Goal: Task Accomplishment & Management: Use online tool/utility

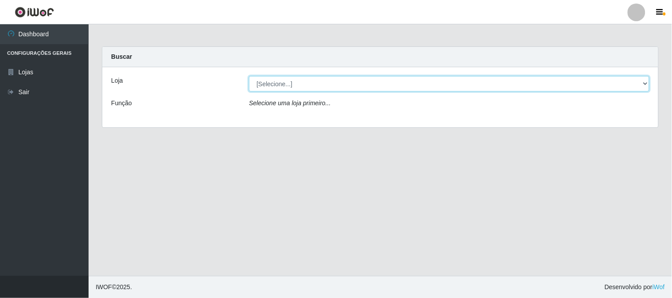
click at [412, 78] on select "[Selecione...] Casatudo BR" at bounding box center [449, 83] width 400 height 15
select select "197"
click at [249, 76] on select "[Selecione...] Casatudo BR" at bounding box center [449, 83] width 400 height 15
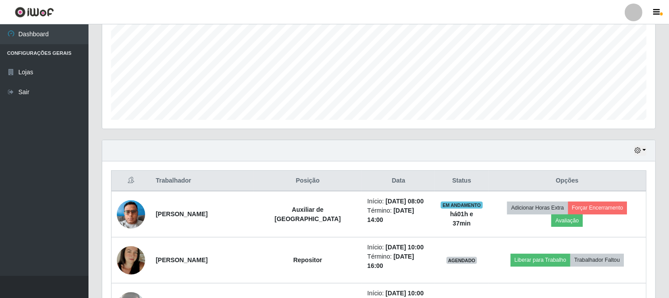
scroll to position [246, 0]
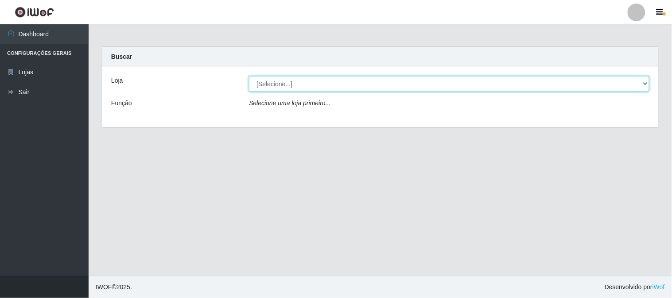
click at [319, 83] on select "[Selecione...] Casatudo BR" at bounding box center [449, 83] width 400 height 15
select select "197"
click at [249, 76] on select "[Selecione...] Casatudo BR" at bounding box center [449, 83] width 400 height 15
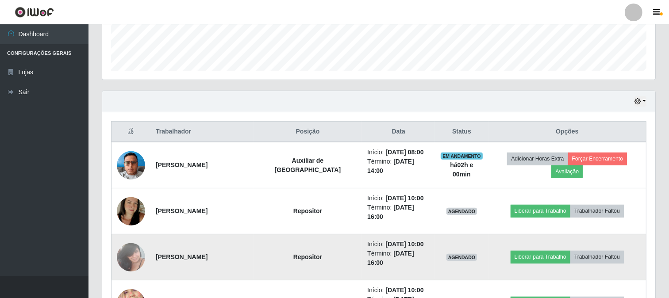
scroll to position [295, 0]
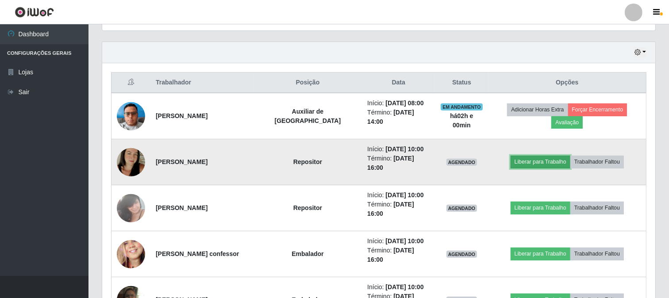
click at [524, 159] on button "Liberar para Trabalho" at bounding box center [541, 162] width 60 height 12
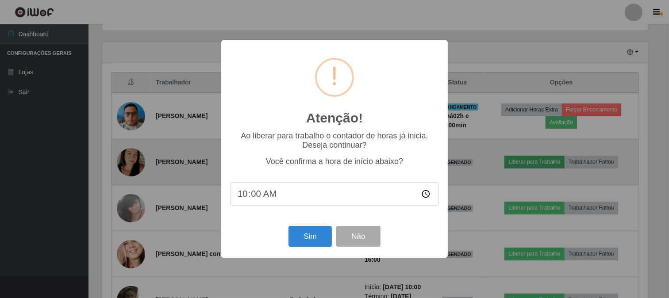
scroll to position [183, 548]
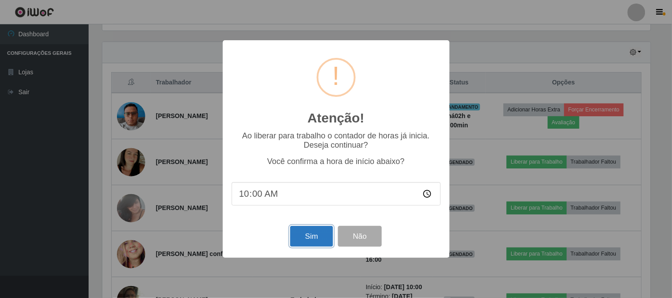
click at [315, 245] on button "Sim" at bounding box center [311, 236] width 43 height 21
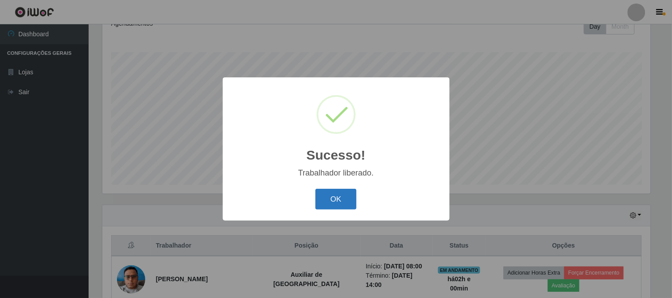
click at [348, 197] on button "OK" at bounding box center [335, 199] width 41 height 21
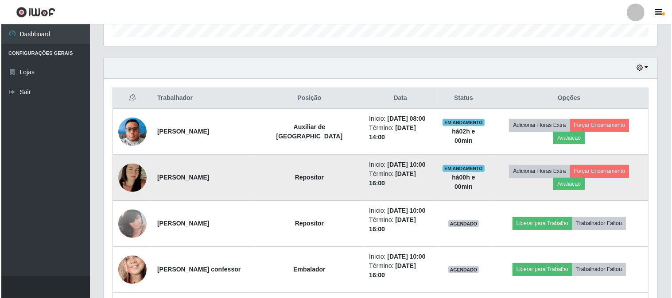
scroll to position [329, 0]
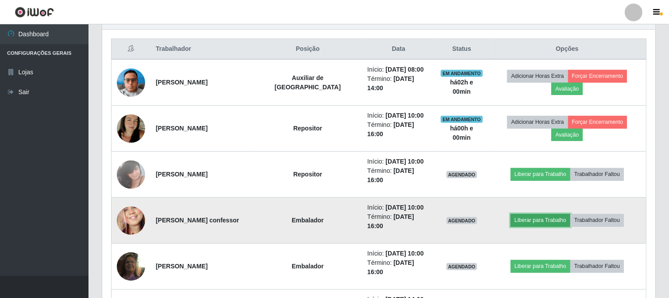
click at [530, 218] on button "Liberar para Trabalho" at bounding box center [541, 220] width 60 height 12
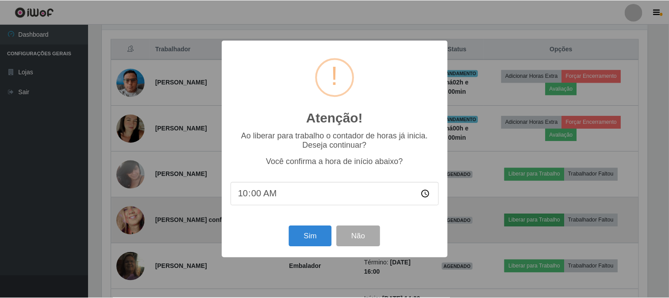
scroll to position [183, 548]
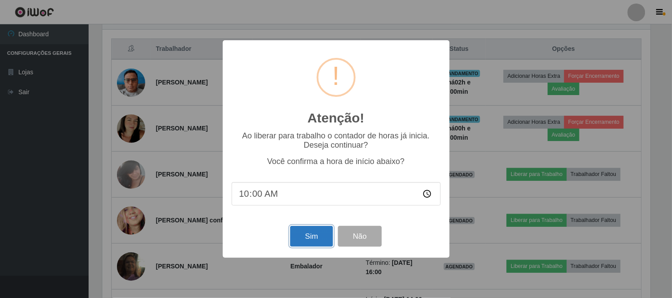
click at [309, 242] on button "Sim" at bounding box center [311, 236] width 43 height 21
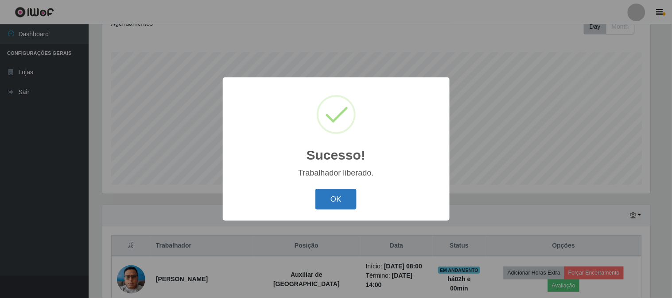
click at [330, 204] on button "OK" at bounding box center [335, 199] width 41 height 21
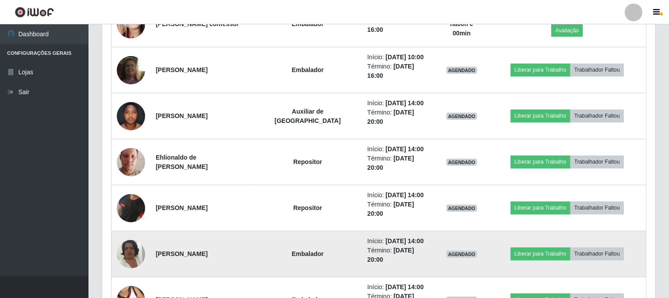
scroll to position [427, 0]
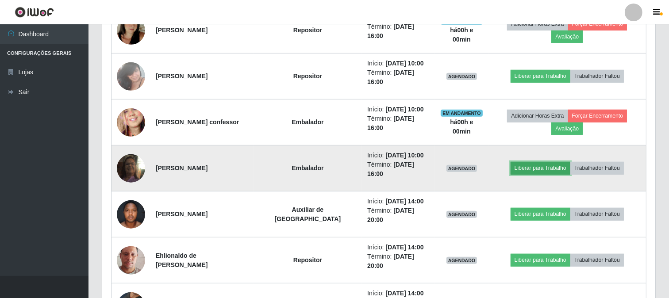
click at [525, 173] on button "Liberar para Trabalho" at bounding box center [541, 168] width 60 height 12
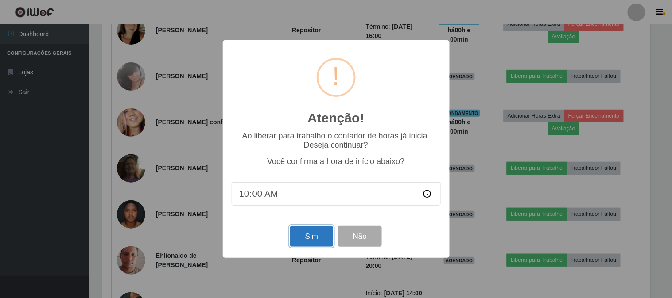
click at [309, 237] on button "Sim" at bounding box center [311, 236] width 43 height 21
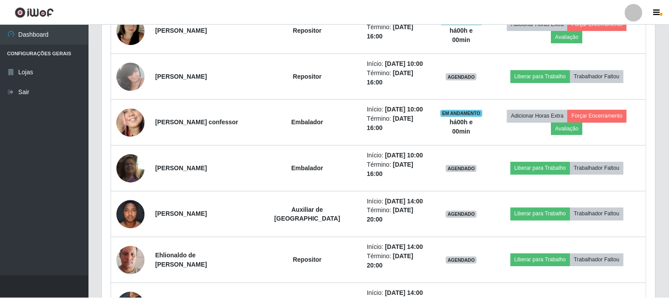
scroll to position [0, 0]
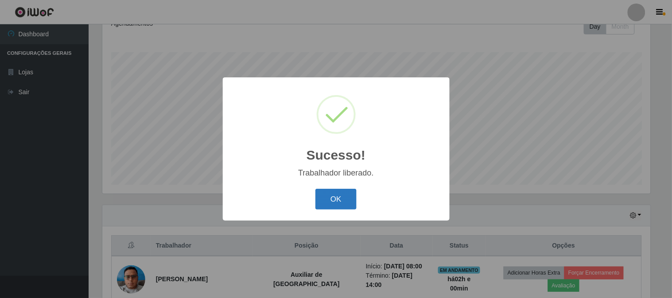
click at [343, 200] on button "OK" at bounding box center [335, 199] width 41 height 21
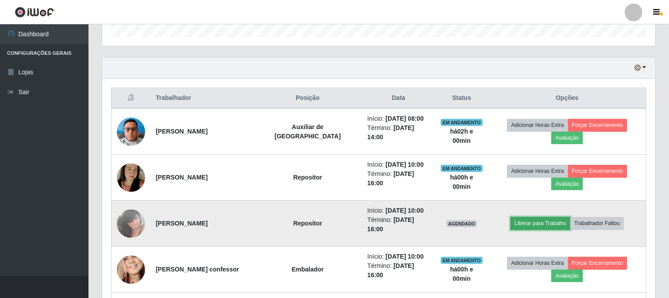
click at [524, 227] on button "Liberar para Trabalho" at bounding box center [541, 223] width 60 height 12
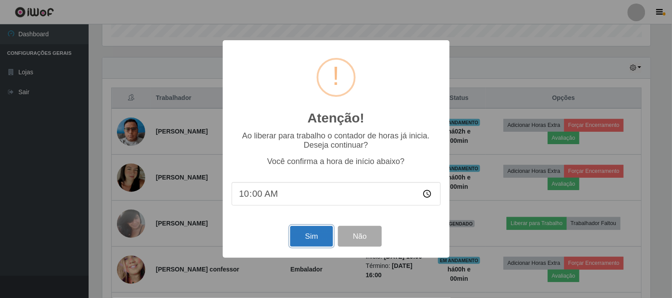
click at [307, 240] on button "Sim" at bounding box center [311, 236] width 43 height 21
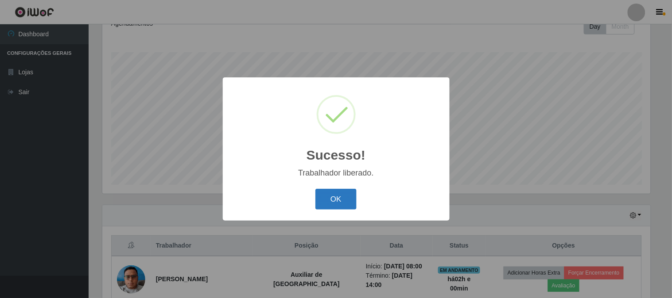
click at [324, 192] on button "OK" at bounding box center [335, 199] width 41 height 21
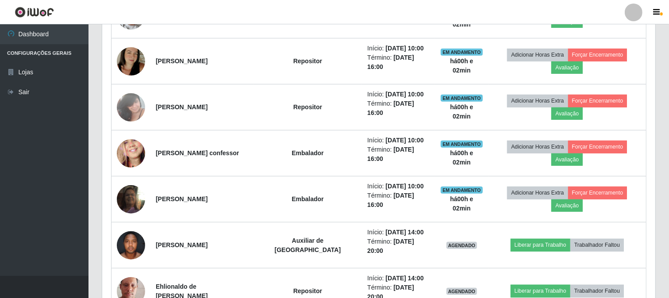
scroll to position [248, 0]
